Goal: Information Seeking & Learning: Learn about a topic

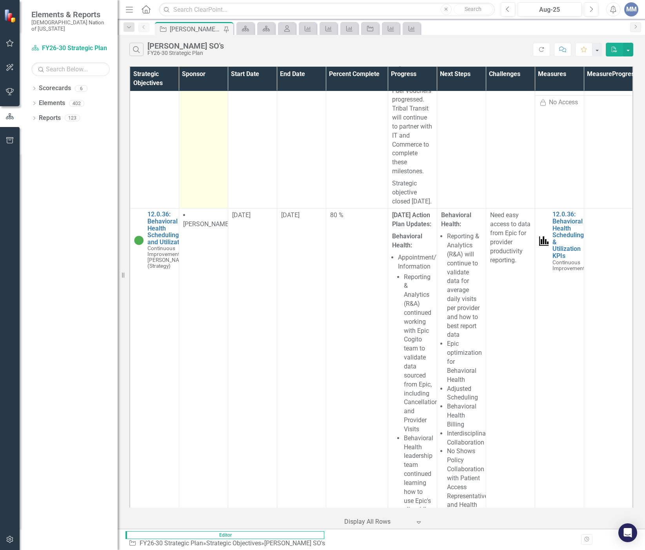
scroll to position [1144, 0]
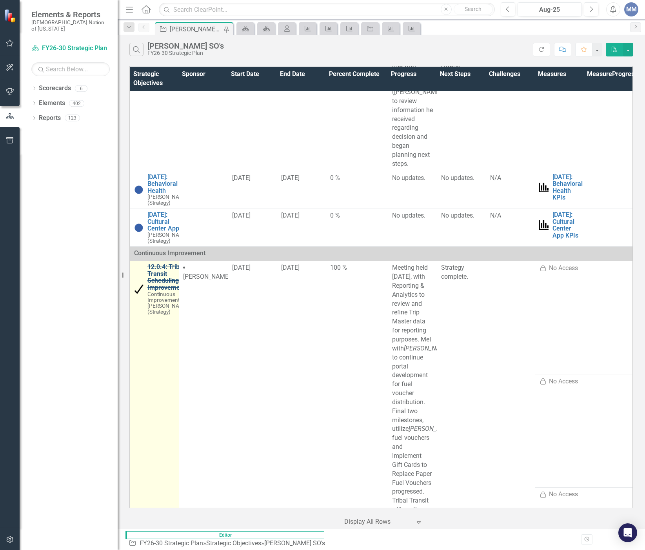
click at [155, 264] on link "12.0.4: Tribal Transit Scheduling Improvements" at bounding box center [168, 277] width 41 height 27
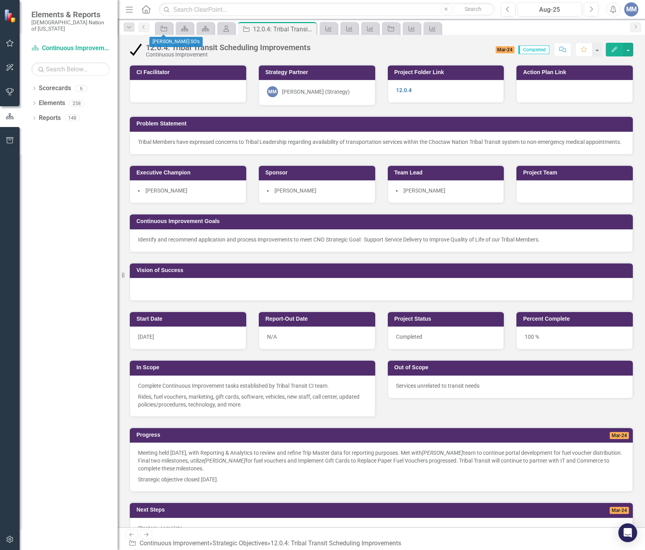
click at [167, 23] on div "Strategic Objective" at bounding box center [164, 28] width 18 height 13
click at [161, 37] on div at bounding box center [163, 36] width 5 height 2
click at [160, 30] on icon "Strategic Objective" at bounding box center [164, 28] width 8 height 6
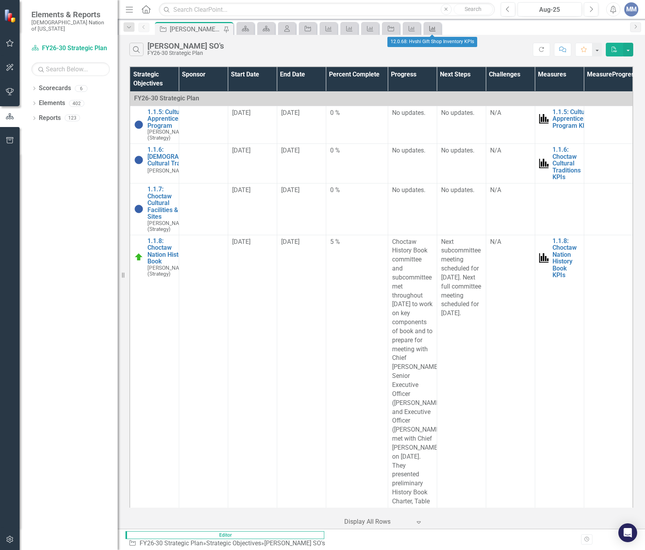
click at [429, 27] on icon "Measure" at bounding box center [433, 28] width 8 height 6
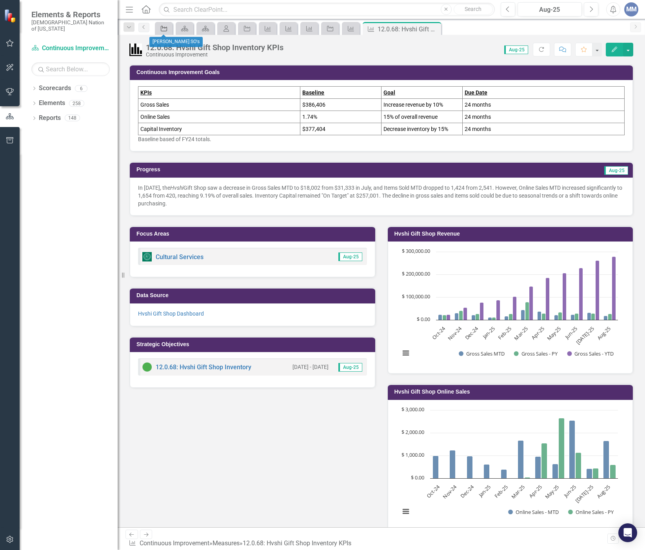
click at [160, 27] on icon "Strategic Objective" at bounding box center [164, 28] width 8 height 6
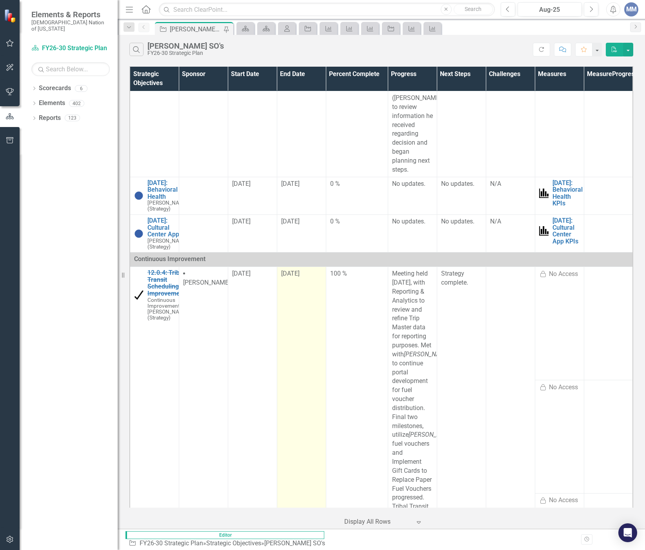
scroll to position [1177, 0]
